Goal: Task Accomplishment & Management: Use online tool/utility

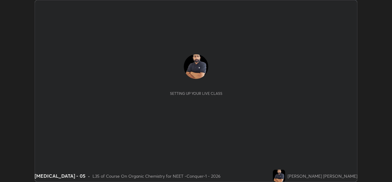
scroll to position [182, 392]
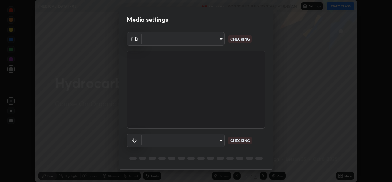
click at [213, 40] on body "Erase all [MEDICAL_DATA] - 05 Recording WAS SCHEDULED TO START AT 8:45 AM Setti…" at bounding box center [196, 91] width 392 height 182
type input "1f41c6c9791060f8641ac520f6899d8620682ebda803063f8a141d25c78f08ec"
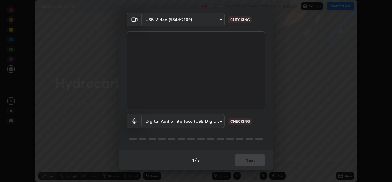
click at [212, 123] on body "Erase all [MEDICAL_DATA] - 05 Recording WAS SCHEDULED TO START AT 8:45 AM Setti…" at bounding box center [196, 91] width 392 height 182
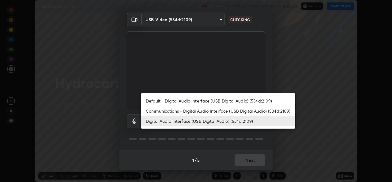
click at [201, 103] on li "Default - Digital Audio Interface (USB Digital Audio) (534d:2109)" at bounding box center [218, 101] width 154 height 10
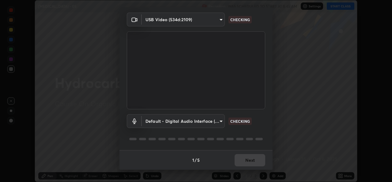
click at [198, 122] on body "Erase all [MEDICAL_DATA] - 05 Recording WAS SCHEDULED TO START AT 8:45 AM Setti…" at bounding box center [196, 91] width 392 height 182
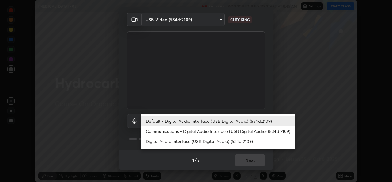
click at [199, 144] on li "Digital Audio Interface (USB Digital Audio) (534d:2109)" at bounding box center [218, 141] width 154 height 10
type input "f295510aab7fc519ba2ff16faa6f07a5746b517eedcb4ab4bf157618f1e6795d"
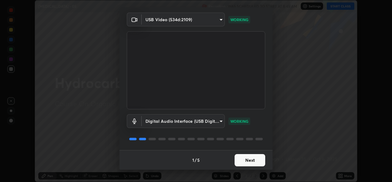
click at [248, 163] on button "Next" at bounding box center [250, 160] width 31 height 12
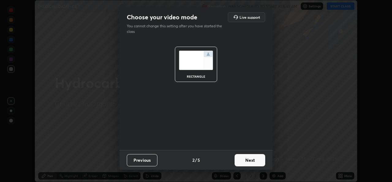
scroll to position [0, 0]
click at [255, 163] on button "Next" at bounding box center [250, 160] width 31 height 12
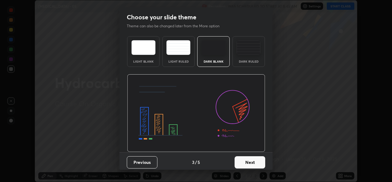
click at [259, 164] on button "Next" at bounding box center [250, 162] width 31 height 12
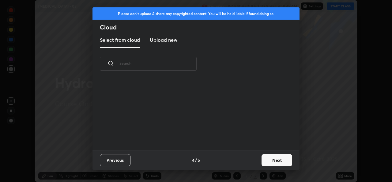
click at [263, 165] on button "Next" at bounding box center [276, 160] width 31 height 12
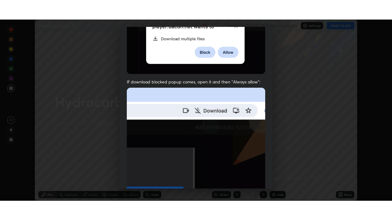
scroll to position [144, 0]
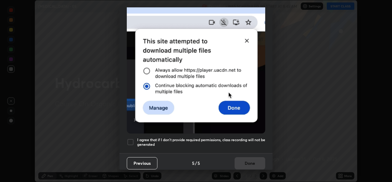
click at [132, 140] on div at bounding box center [130, 141] width 7 height 7
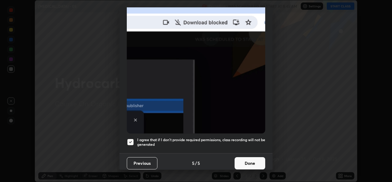
click at [257, 161] on button "Done" at bounding box center [250, 163] width 31 height 12
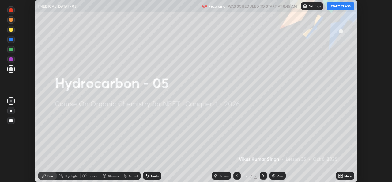
click at [339, 174] on icon at bounding box center [340, 175] width 2 height 2
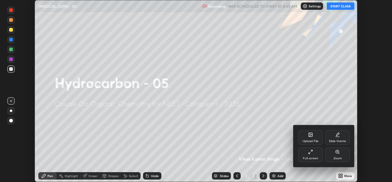
click at [313, 157] on div "Full screen" at bounding box center [310, 157] width 15 height 3
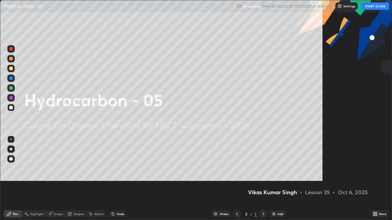
scroll to position [220, 392]
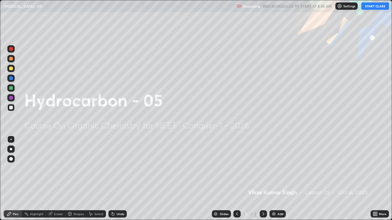
click at [340, 8] on img at bounding box center [339, 6] width 5 height 5
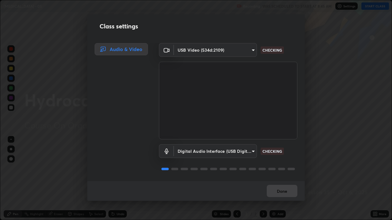
scroll to position [1, 0]
click at [283, 181] on button "Done" at bounding box center [282, 191] width 31 height 12
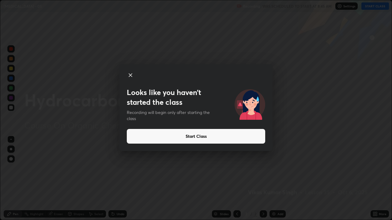
click at [237, 135] on button "Start Class" at bounding box center [196, 136] width 138 height 15
click at [235, 134] on button "Start Class" at bounding box center [196, 136] width 138 height 15
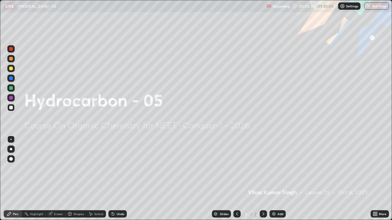
click at [282, 181] on div "Add" at bounding box center [277, 214] width 16 height 7
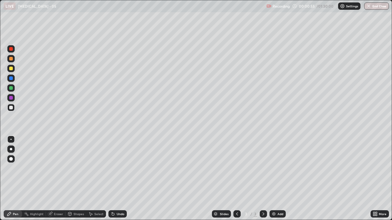
click at [116, 181] on div "Undo" at bounding box center [117, 214] width 18 height 7
click at [280, 181] on div "Add" at bounding box center [280, 214] width 6 height 3
click at [12, 67] on div at bounding box center [11, 69] width 4 height 4
click at [11, 78] on div at bounding box center [11, 79] width 4 height 4
click at [117, 181] on div "Undo" at bounding box center [121, 214] width 8 height 3
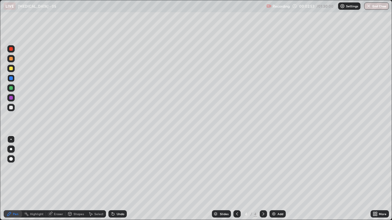
click at [118, 181] on div "Undo" at bounding box center [121, 214] width 8 height 3
click at [12, 104] on div at bounding box center [10, 107] width 7 height 7
click at [13, 59] on div at bounding box center [10, 58] width 7 height 7
click at [13, 108] on div at bounding box center [10, 107] width 7 height 7
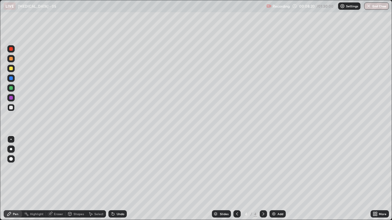
click at [281, 181] on div "Add" at bounding box center [280, 214] width 6 height 3
click at [12, 87] on div at bounding box center [11, 88] width 4 height 4
click at [12, 107] on div at bounding box center [11, 108] width 4 height 4
click at [13, 69] on div at bounding box center [10, 68] width 7 height 7
click at [11, 108] on div at bounding box center [11, 108] width 4 height 4
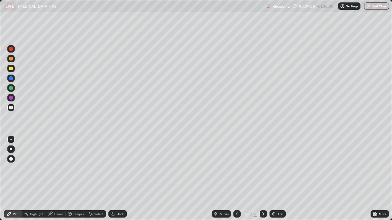
click at [12, 59] on div at bounding box center [11, 59] width 4 height 4
click at [12, 109] on div at bounding box center [11, 108] width 4 height 4
click at [117, 181] on div "Undo" at bounding box center [121, 214] width 8 height 3
click at [282, 181] on div "Add" at bounding box center [277, 214] width 16 height 7
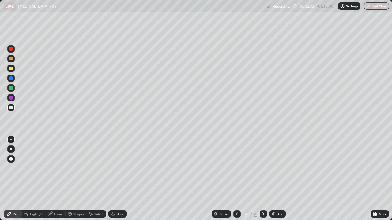
click at [12, 68] on div at bounding box center [11, 69] width 4 height 4
click at [12, 107] on div at bounding box center [11, 108] width 4 height 4
click at [237, 181] on icon at bounding box center [237, 214] width 5 height 5
click at [236, 181] on icon at bounding box center [237, 214] width 5 height 5
click at [263, 181] on icon at bounding box center [263, 214] width 5 height 5
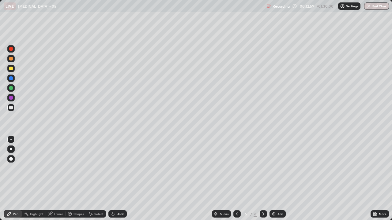
click at [263, 181] on icon at bounding box center [263, 214] width 5 height 5
click at [9, 107] on div at bounding box center [11, 108] width 4 height 4
click at [118, 181] on div "Undo" at bounding box center [121, 214] width 8 height 3
click at [120, 181] on div "Undo" at bounding box center [121, 214] width 8 height 3
click at [281, 181] on div "Add" at bounding box center [280, 214] width 6 height 3
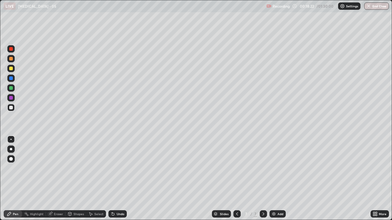
click at [11, 69] on div at bounding box center [11, 69] width 4 height 4
click at [12, 107] on div at bounding box center [11, 108] width 4 height 4
click at [11, 79] on div at bounding box center [11, 79] width 4 height 4
click at [9, 107] on div at bounding box center [10, 107] width 7 height 7
click at [14, 49] on div at bounding box center [10, 48] width 7 height 7
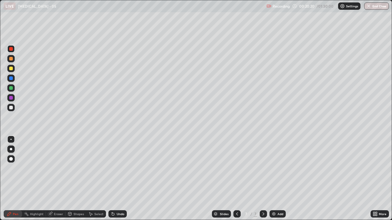
click at [10, 109] on div at bounding box center [11, 108] width 4 height 4
click at [282, 181] on div "Add" at bounding box center [280, 214] width 6 height 3
click at [280, 181] on div "Add" at bounding box center [280, 214] width 6 height 3
click at [12, 108] on div at bounding box center [11, 108] width 4 height 4
click at [117, 181] on div "Undo" at bounding box center [121, 214] width 8 height 3
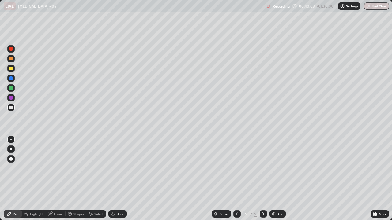
click at [118, 181] on div "Undo" at bounding box center [121, 214] width 8 height 3
click at [120, 181] on div "Undo" at bounding box center [121, 214] width 8 height 3
click at [120, 181] on div "Undo" at bounding box center [117, 214] width 18 height 7
click at [121, 181] on div "Undo" at bounding box center [116, 214] width 21 height 12
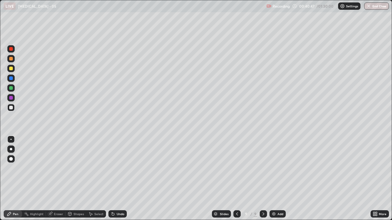
click at [122, 181] on div "Undo" at bounding box center [116, 214] width 21 height 12
click at [120, 181] on div "Undo" at bounding box center [117, 214] width 18 height 7
click at [279, 181] on div "Add" at bounding box center [280, 214] width 6 height 3
click at [10, 50] on div at bounding box center [11, 49] width 4 height 4
click at [11, 59] on div at bounding box center [11, 59] width 4 height 4
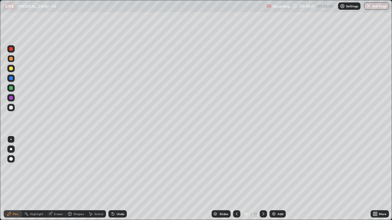
click at [12, 69] on div at bounding box center [11, 69] width 4 height 4
click at [13, 108] on div at bounding box center [10, 107] width 7 height 7
click at [11, 69] on div at bounding box center [11, 69] width 4 height 4
click at [12, 107] on div at bounding box center [11, 108] width 4 height 4
click at [279, 181] on div "Add" at bounding box center [280, 214] width 6 height 3
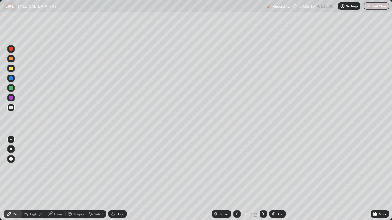
click at [13, 59] on div at bounding box center [11, 59] width 4 height 4
click at [12, 107] on div at bounding box center [11, 108] width 4 height 4
click at [236, 181] on icon at bounding box center [237, 214] width 5 height 5
click at [263, 181] on icon at bounding box center [263, 214] width 5 height 5
click at [12, 108] on div at bounding box center [11, 108] width 4 height 4
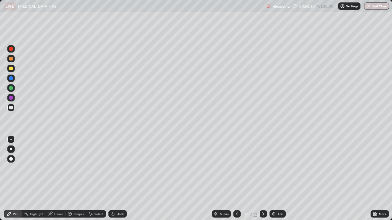
click at [12, 79] on div at bounding box center [11, 79] width 4 height 4
click at [11, 108] on div at bounding box center [11, 108] width 4 height 4
click at [13, 90] on div at bounding box center [10, 87] width 7 height 7
click at [9, 109] on div at bounding box center [11, 108] width 4 height 4
click at [236, 181] on icon at bounding box center [237, 214] width 5 height 5
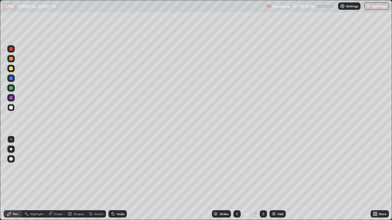
click at [263, 181] on icon at bounding box center [263, 214] width 5 height 5
click at [239, 181] on div at bounding box center [236, 214] width 7 height 7
click at [265, 181] on div at bounding box center [263, 214] width 7 height 7
click at [260, 181] on div at bounding box center [263, 214] width 7 height 7
click at [281, 181] on div "Add" at bounding box center [277, 214] width 16 height 7
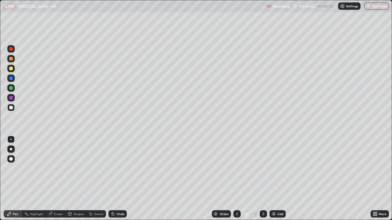
click at [11, 59] on div at bounding box center [11, 59] width 4 height 4
click at [11, 111] on div at bounding box center [10, 107] width 7 height 7
click at [12, 49] on div at bounding box center [11, 49] width 4 height 4
click at [13, 88] on div at bounding box center [11, 88] width 4 height 4
click at [13, 108] on div at bounding box center [10, 107] width 7 height 7
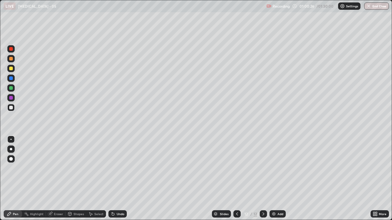
click at [117, 181] on div "Undo" at bounding box center [117, 214] width 18 height 7
click at [14, 59] on div at bounding box center [10, 58] width 7 height 7
click at [11, 70] on div at bounding box center [11, 69] width 4 height 4
click at [13, 108] on div at bounding box center [10, 107] width 7 height 7
click at [10, 98] on div at bounding box center [11, 98] width 4 height 4
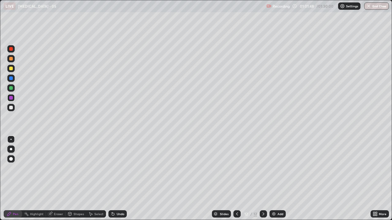
click at [14, 106] on div at bounding box center [10, 107] width 7 height 7
click at [237, 181] on icon at bounding box center [237, 214] width 5 height 5
click at [239, 181] on div at bounding box center [236, 214] width 7 height 7
click at [263, 181] on icon at bounding box center [263, 214] width 5 height 5
click at [265, 181] on div at bounding box center [263, 214] width 7 height 7
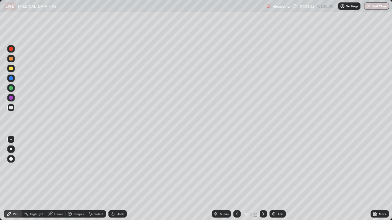
click at [237, 181] on icon at bounding box center [237, 214] width 5 height 5
click at [263, 181] on div at bounding box center [263, 214] width 7 height 7
click at [279, 181] on div "Add" at bounding box center [277, 214] width 16 height 7
click at [11, 58] on div at bounding box center [11, 59] width 4 height 4
click at [13, 107] on div at bounding box center [10, 107] width 7 height 7
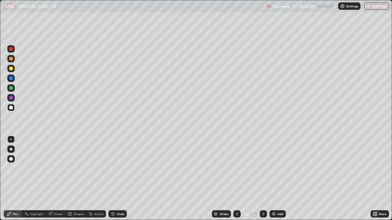
click at [118, 181] on div "Undo" at bounding box center [121, 214] width 8 height 3
click at [236, 181] on icon at bounding box center [237, 214] width 5 height 5
click at [237, 181] on icon at bounding box center [237, 214] width 5 height 5
click at [234, 181] on div at bounding box center [236, 214] width 7 height 7
click at [263, 181] on icon at bounding box center [263, 214] width 5 height 5
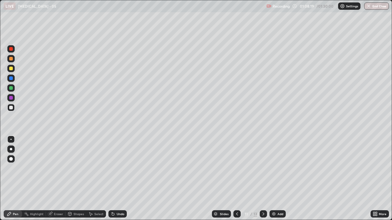
click at [262, 181] on icon at bounding box center [263, 214] width 5 height 5
click at [263, 181] on icon at bounding box center [263, 214] width 5 height 5
click at [377, 6] on button "End Class" at bounding box center [376, 5] width 25 height 7
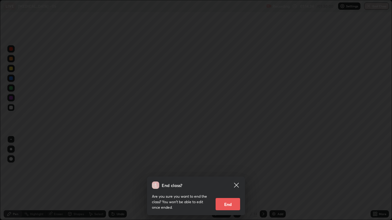
click at [229, 181] on button "End" at bounding box center [228, 204] width 24 height 12
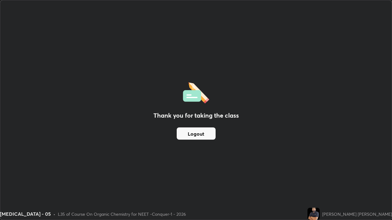
click at [210, 138] on button "Logout" at bounding box center [196, 134] width 39 height 12
click at [207, 138] on button "Logout" at bounding box center [196, 134] width 39 height 12
